Goal: Complete application form

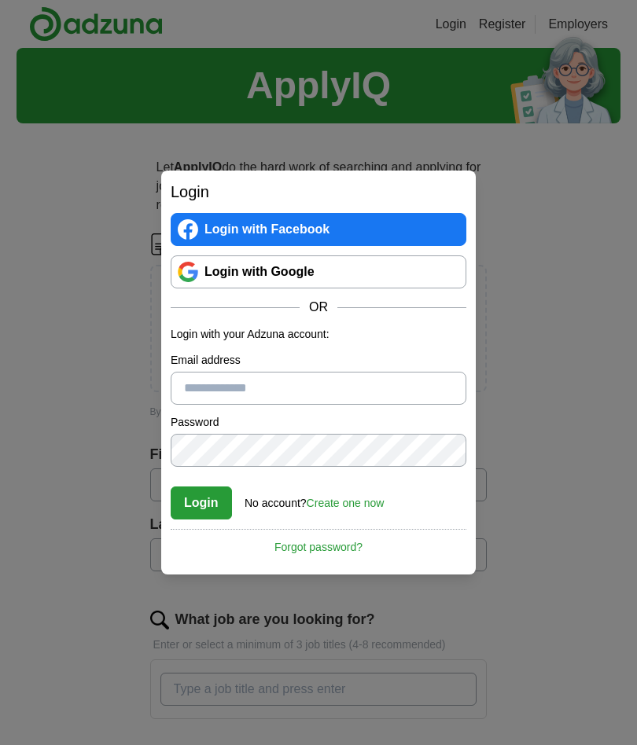
click at [381, 279] on link "Login with Google" at bounding box center [318, 271] width 295 height 33
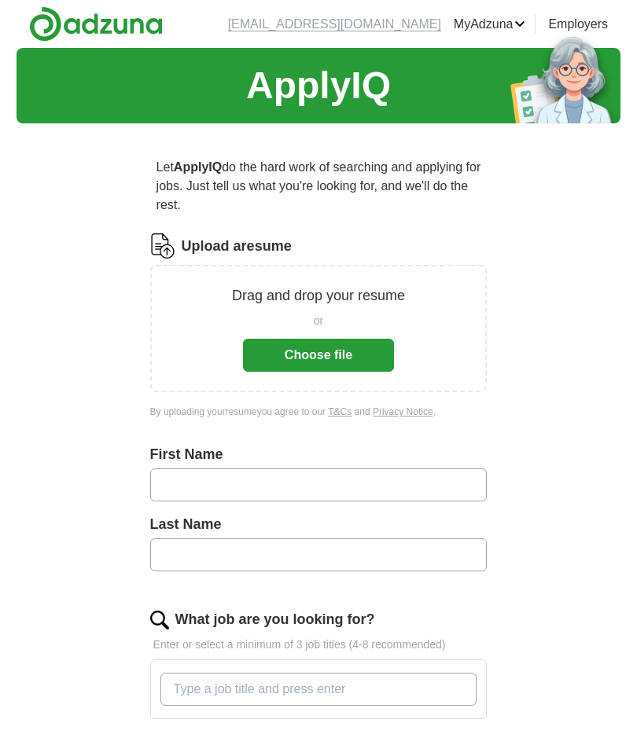
click at [352, 354] on button "Choose file" at bounding box center [318, 355] width 151 height 33
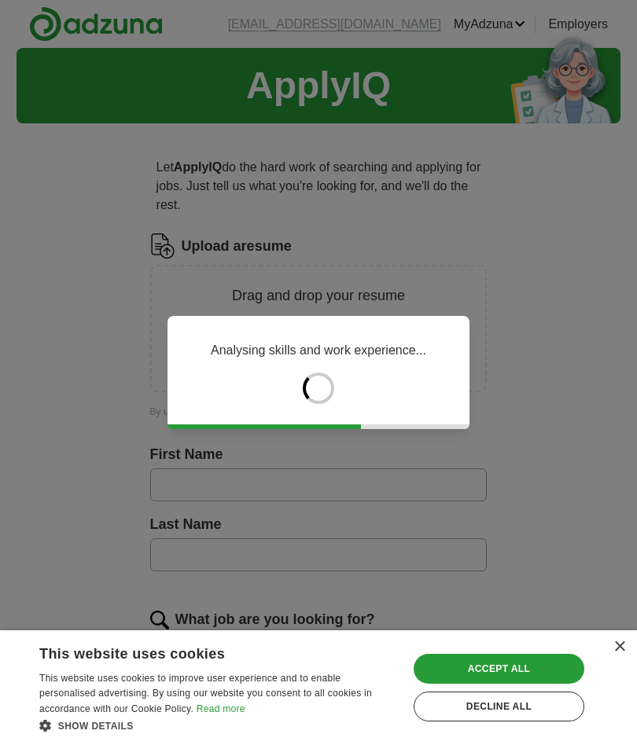
click at [541, 664] on div "Accept all" at bounding box center [498, 669] width 171 height 30
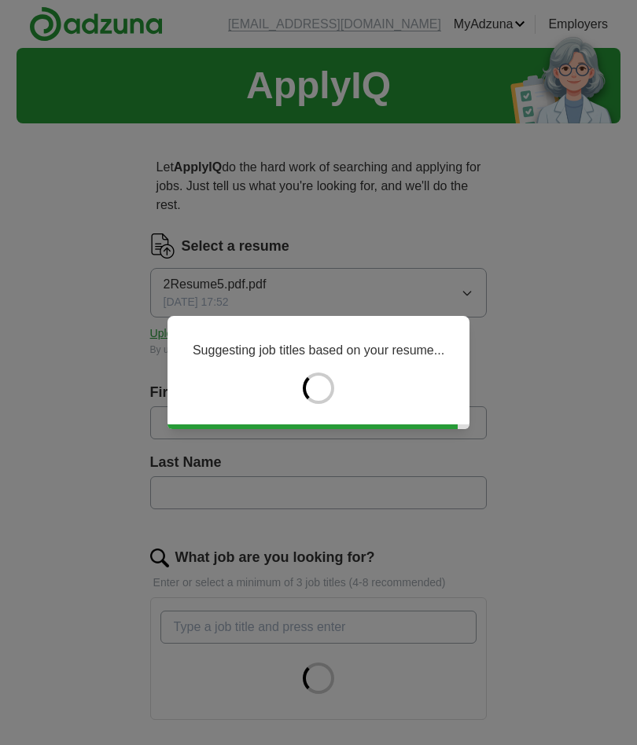
type input "*****"
type input "******"
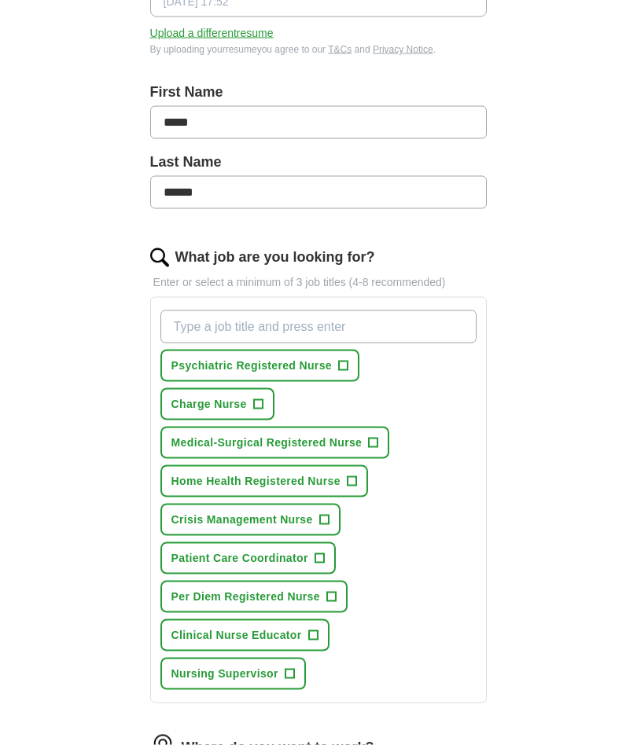
scroll to position [333, 0]
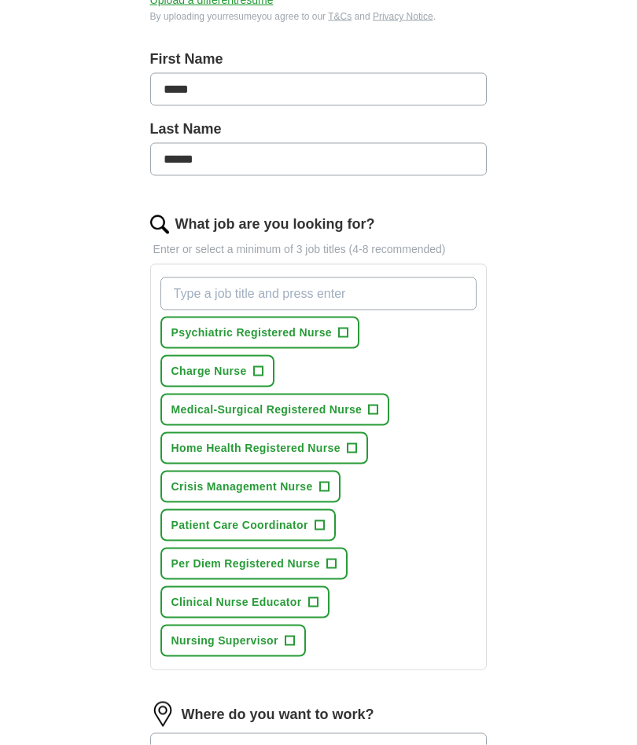
click at [415, 288] on input "What job are you looking for?" at bounding box center [318, 293] width 317 height 33
click at [596, 354] on div "ApplyIQ Let ApplyIQ do the hard work of searching and applying for jobs. Just t…" at bounding box center [319, 363] width 604 height 1296
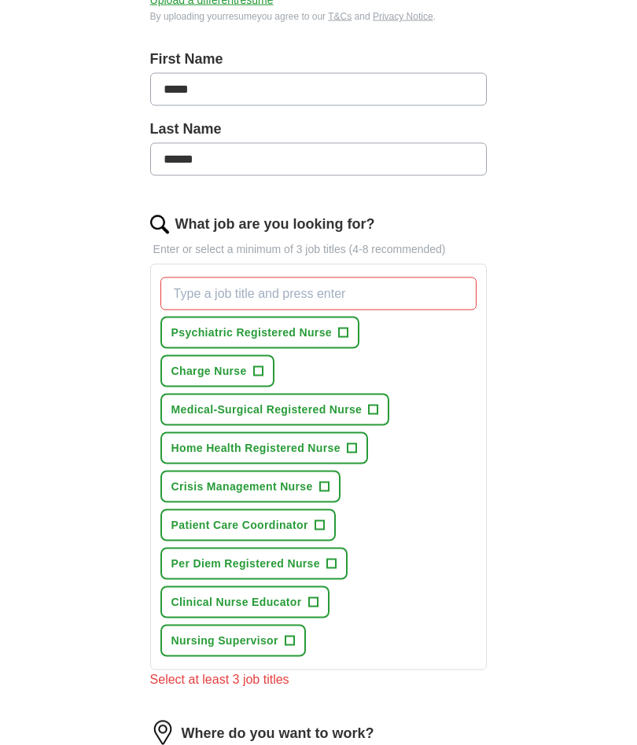
click at [342, 337] on span "+" at bounding box center [342, 333] width 9 height 13
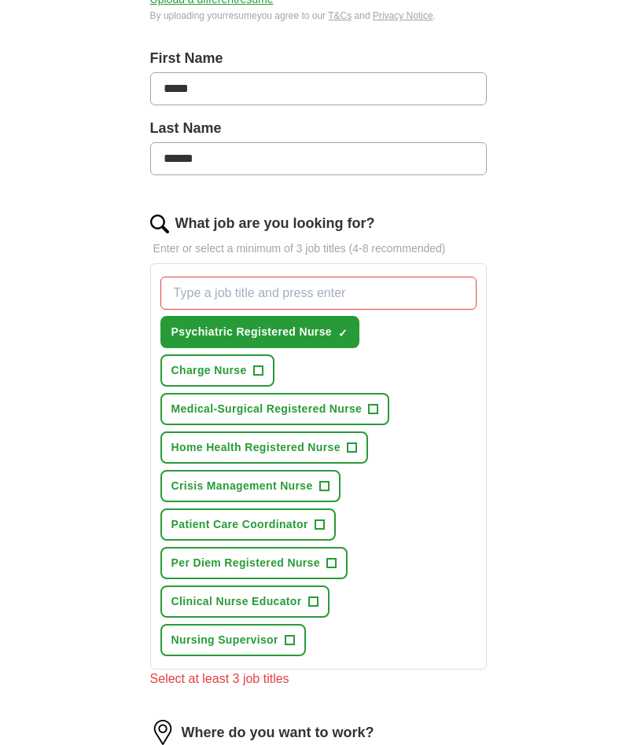
click at [410, 290] on input "What job are you looking for?" at bounding box center [318, 293] width 317 height 33
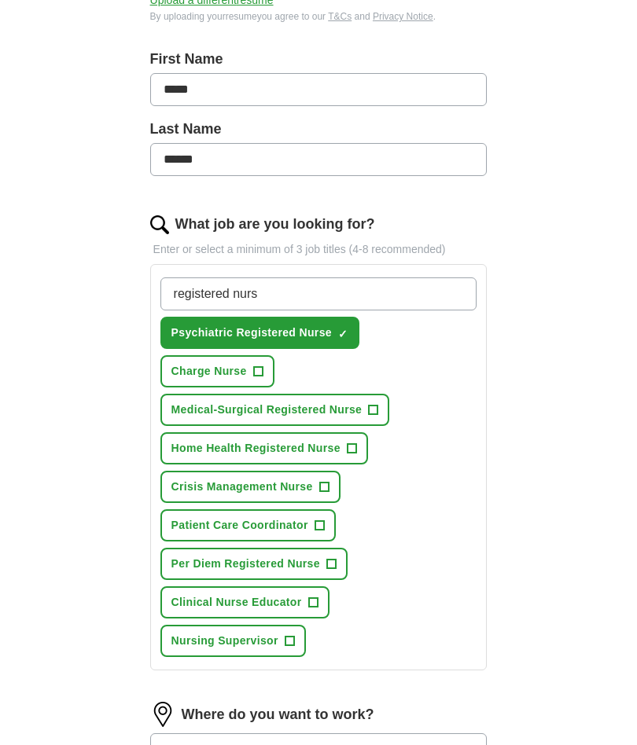
type input "registered nurse"
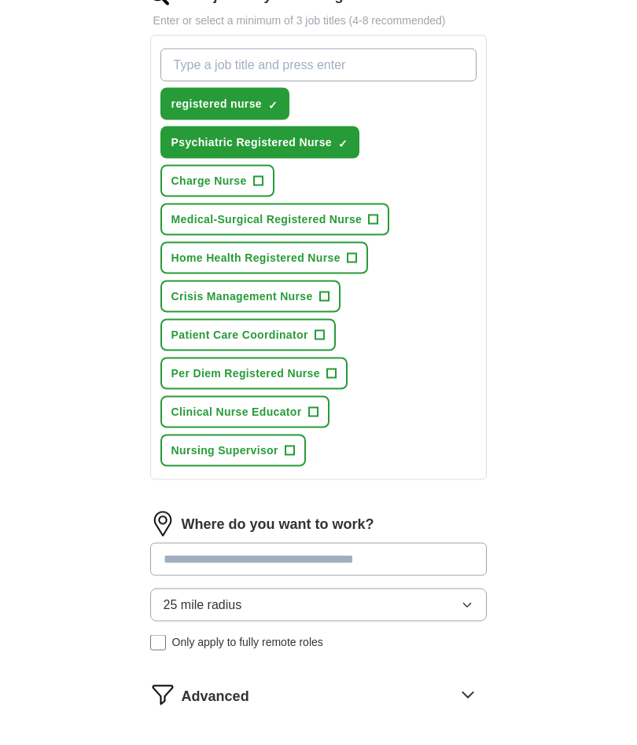
scroll to position [565, 0]
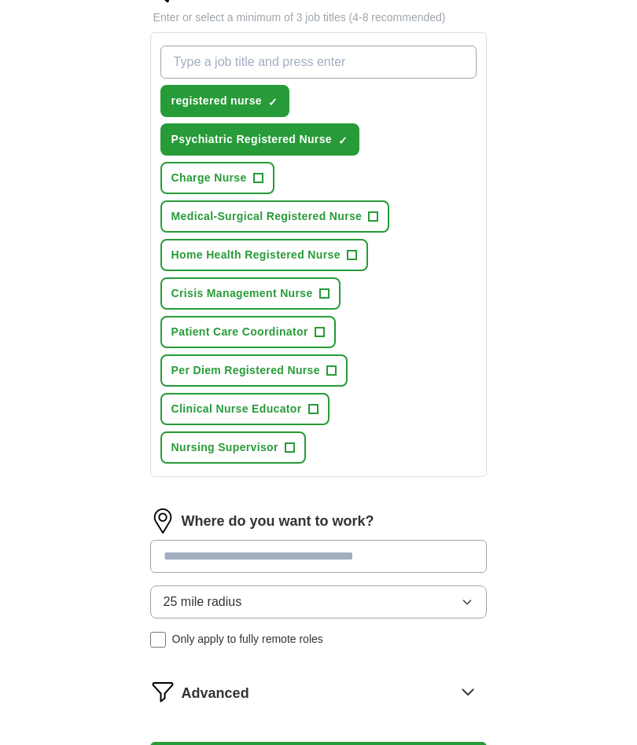
click at [454, 596] on div "Where do you want to work? 25 mile radius Only apply to fully remote roles" at bounding box center [318, 584] width 337 height 152
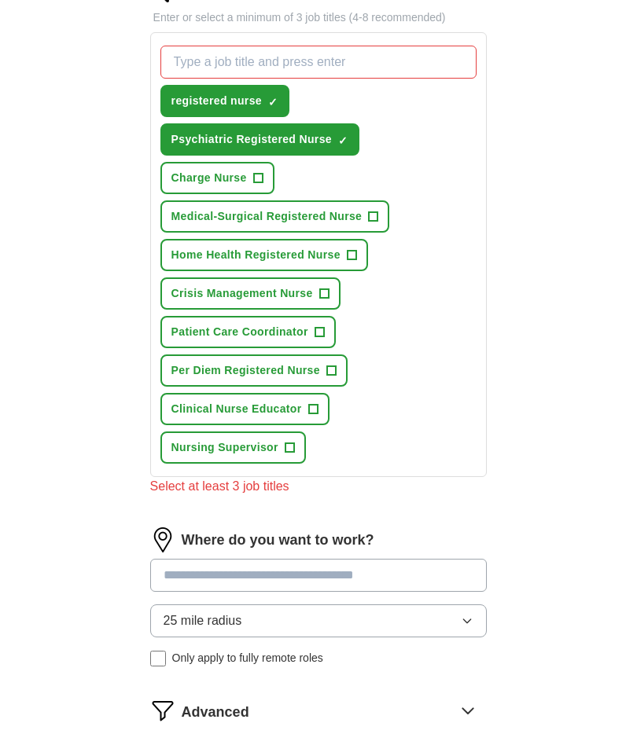
click at [464, 616] on icon "button" at bounding box center [467, 621] width 13 height 13
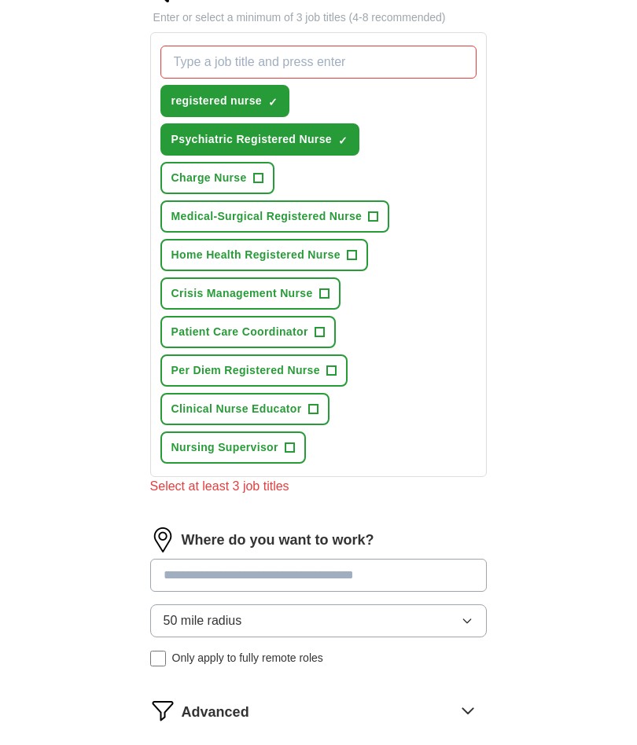
click at [303, 325] on span "Patient Care Coordinator" at bounding box center [239, 332] width 137 height 17
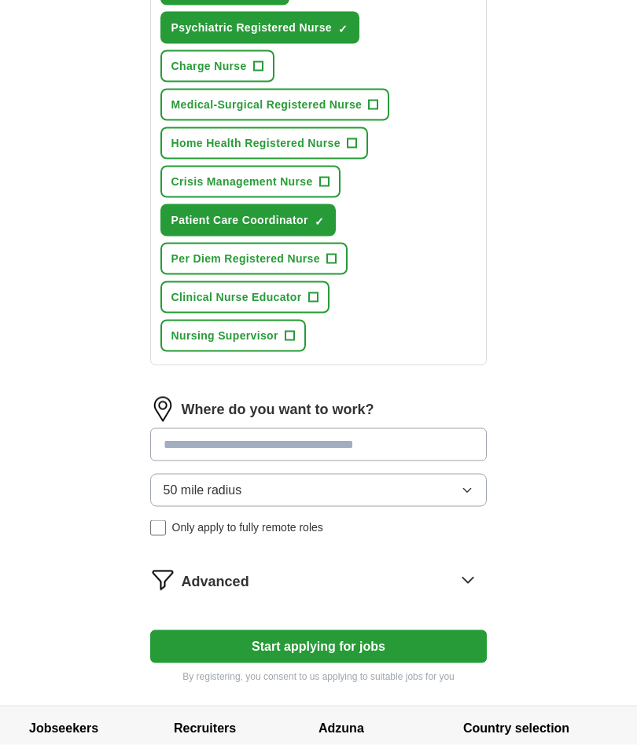
scroll to position [677, 0]
